Goal: Task Accomplishment & Management: Use online tool/utility

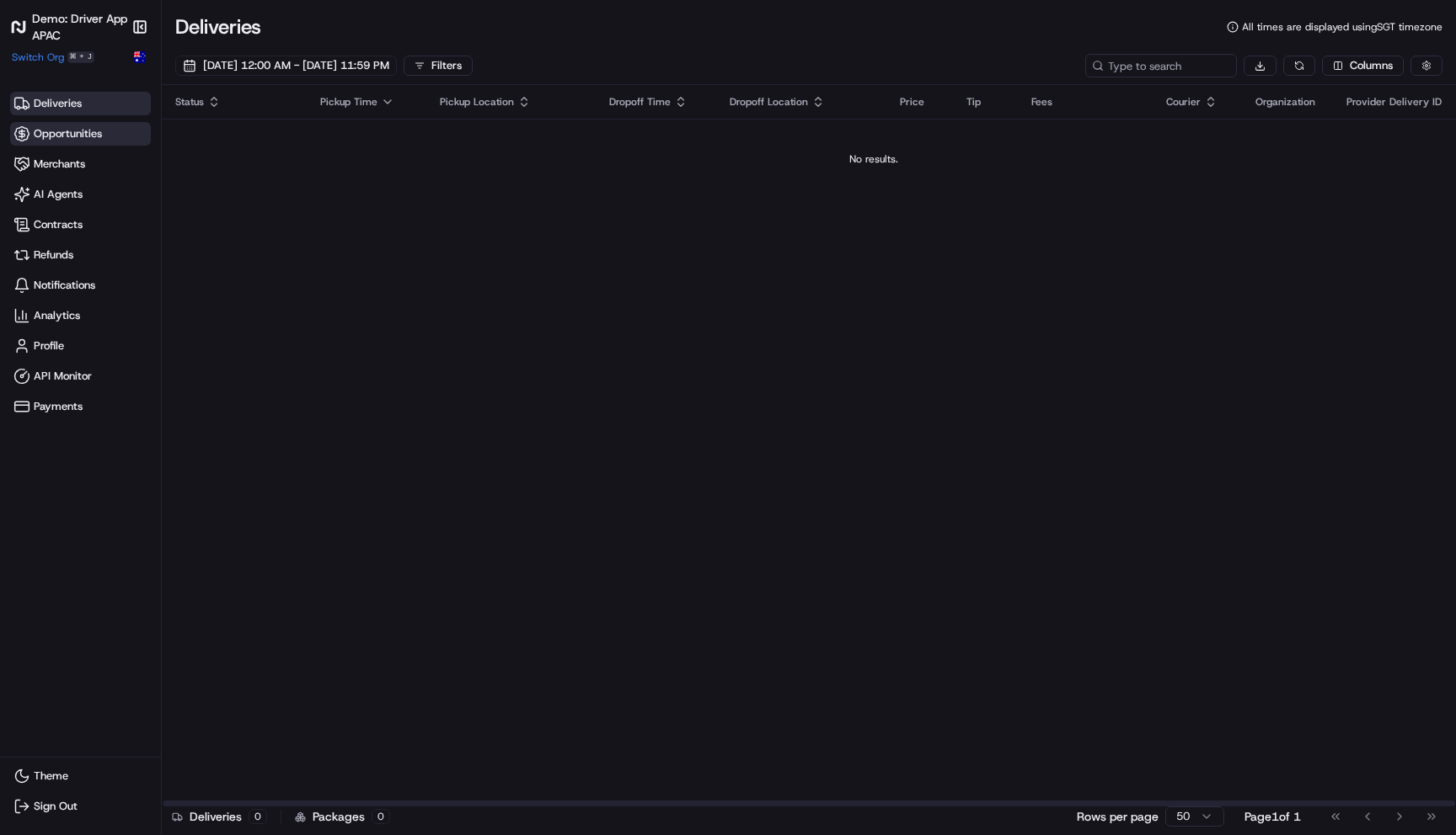
click at [111, 136] on span "Opportunities" at bounding box center [80, 134] width 134 height 17
